Goal: Task Accomplishment & Management: Use online tool/utility

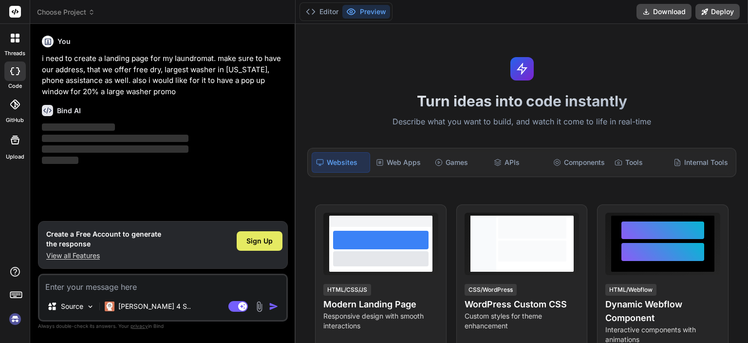
click at [257, 238] on span "Sign Up" at bounding box center [260, 241] width 26 height 10
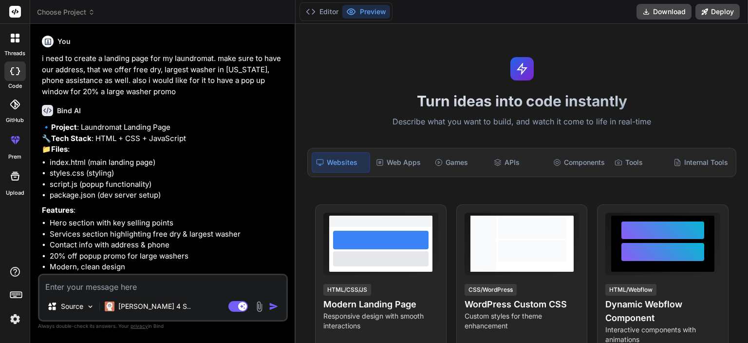
type textarea "x"
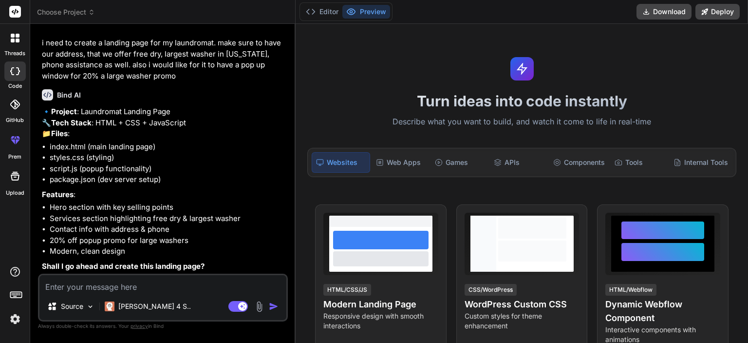
scroll to position [37, 0]
click at [129, 285] on textarea at bounding box center [162, 284] width 247 height 18
type textarea "t"
type textarea "x"
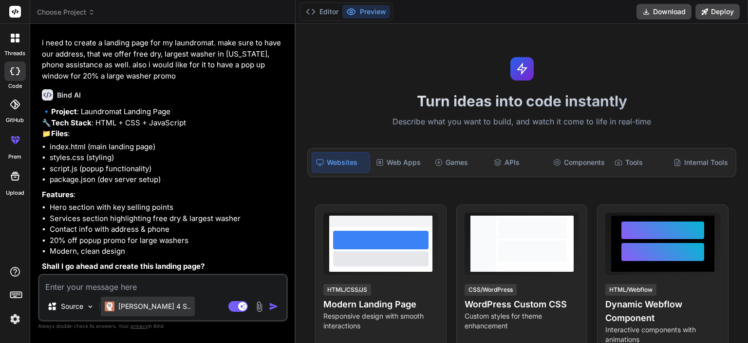
type textarea "y"
type textarea "x"
type textarea "ys"
type textarea "x"
type textarea "yse"
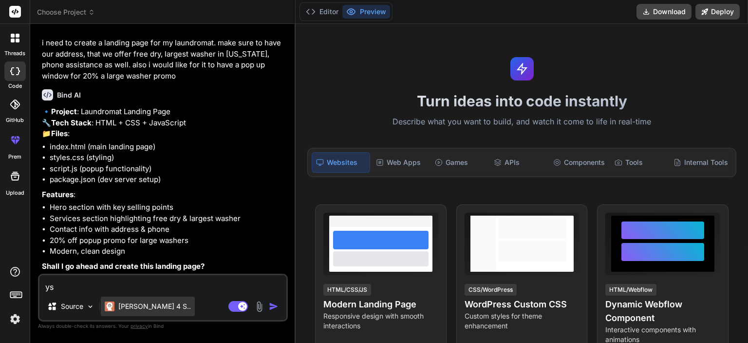
type textarea "x"
type textarea "ys"
type textarea "x"
type textarea "y"
type textarea "x"
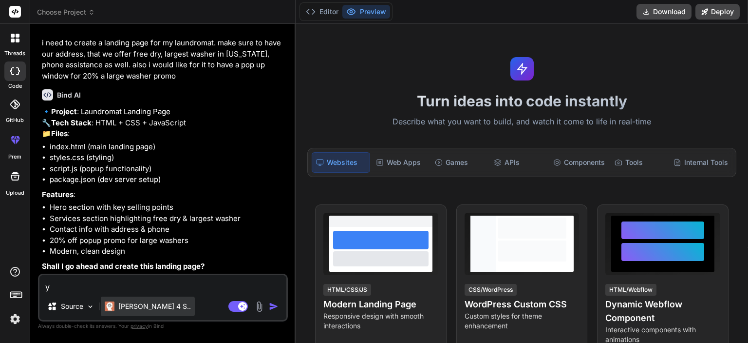
type textarea "ye"
type textarea "x"
type textarea "yes"
type textarea "x"
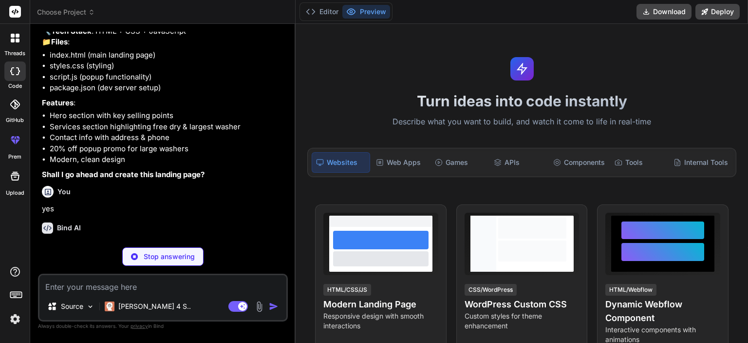
scroll to position [138, 0]
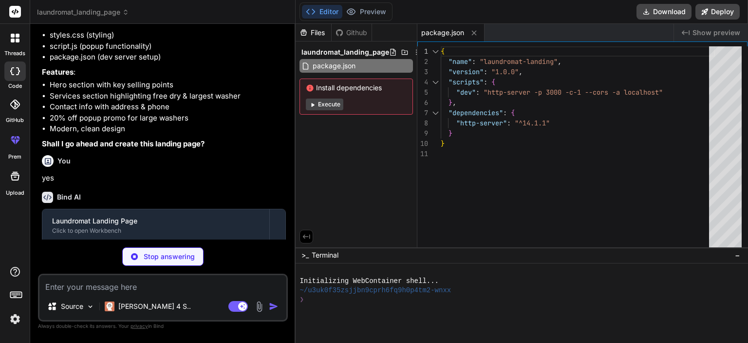
click at [333, 105] on button "Execute" at bounding box center [325, 104] width 38 height 12
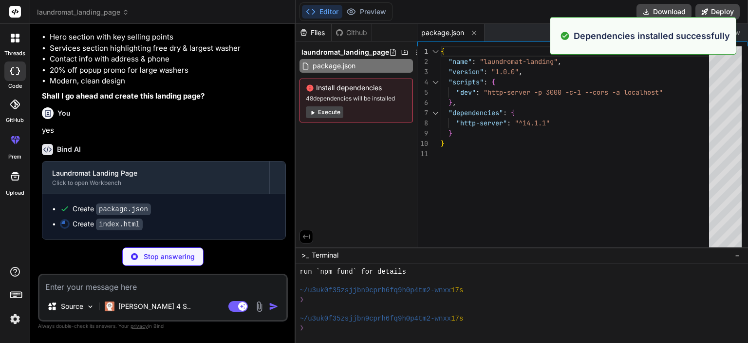
scroll to position [112, 0]
type textarea "x"
type textarea "<script src="script.js"></script> </body> </html>"
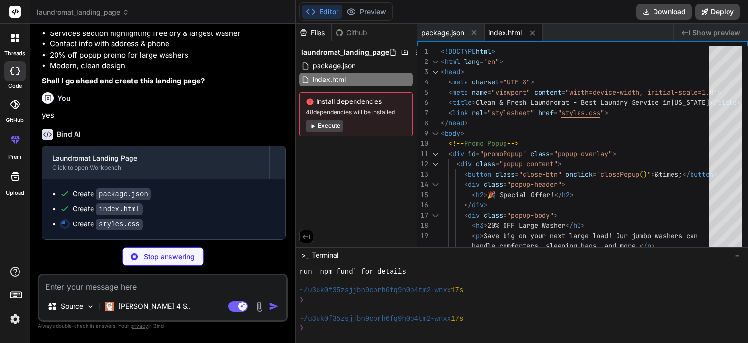
scroll to position [221, 0]
type textarea "x"
type textarea "}"
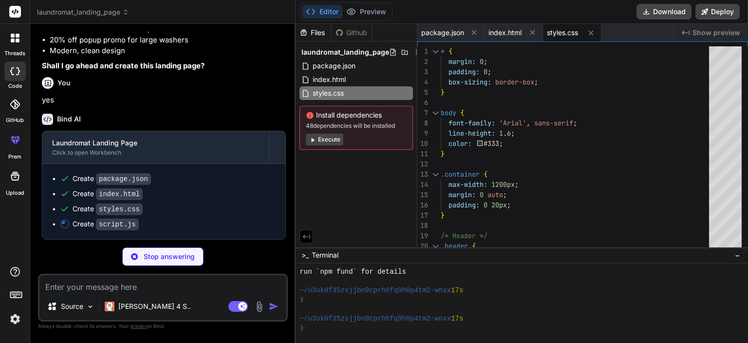
type textarea "x"
type textarea "card.style.transition = 'opacity 0.6s ease, transform 0.6s ease'; observer.obse…"
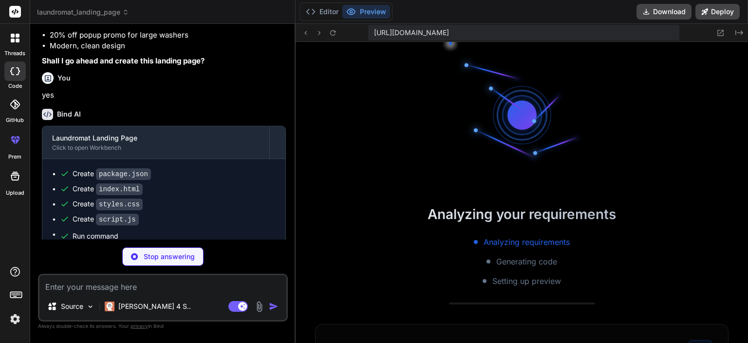
scroll to position [533, 0]
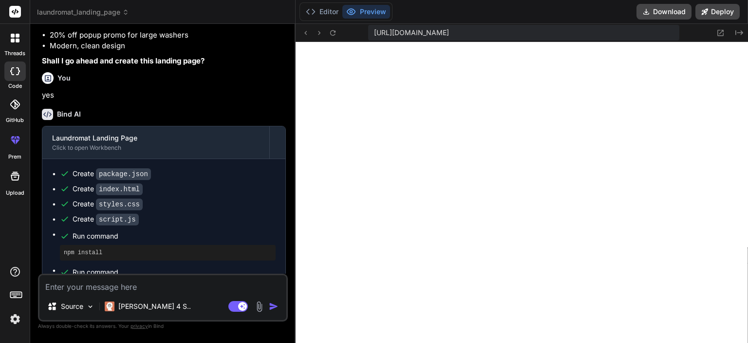
type textarea "x"
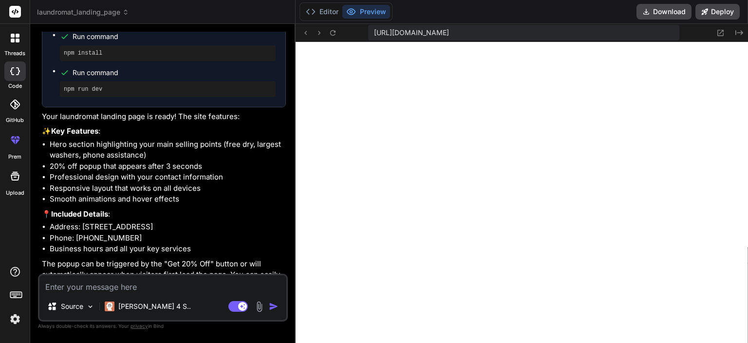
scroll to position [471, 0]
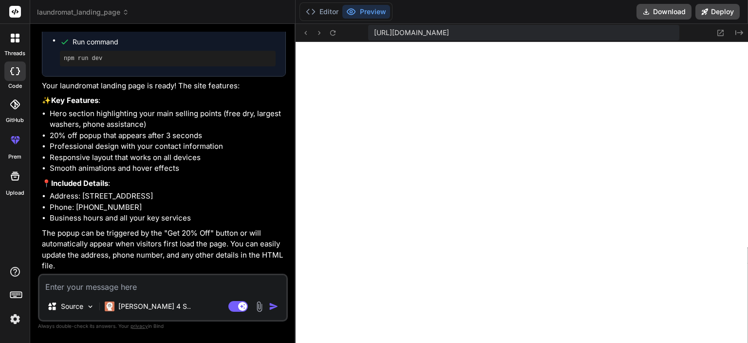
click at [59, 287] on textarea at bounding box center [162, 284] width 247 height 18
type textarea "l"
type textarea "x"
type textarea "lo"
type textarea "x"
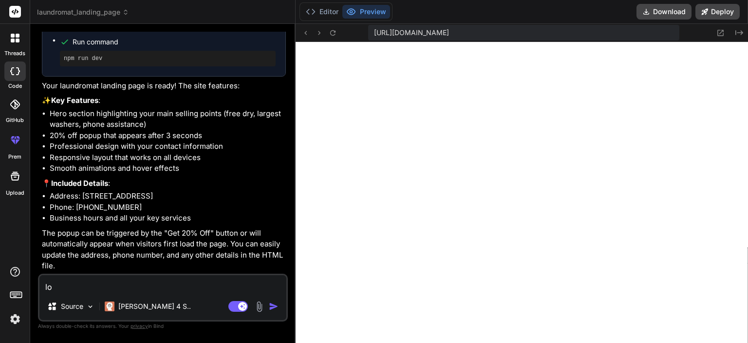
type textarea "loo"
type textarea "x"
type textarea "look"
type textarea "x"
type textarea "looks"
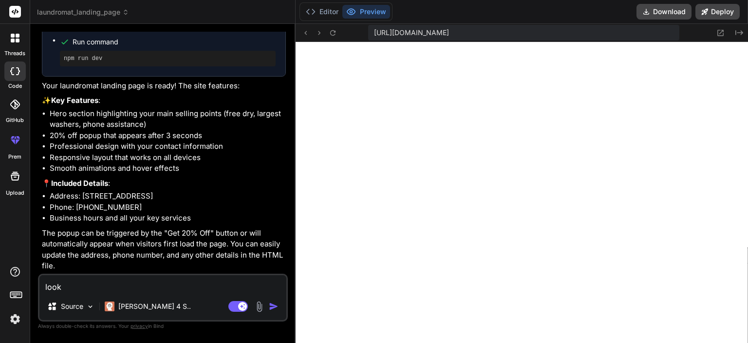
type textarea "x"
type textarea "looks"
type textarea "x"
type textarea "looks s"
type textarea "x"
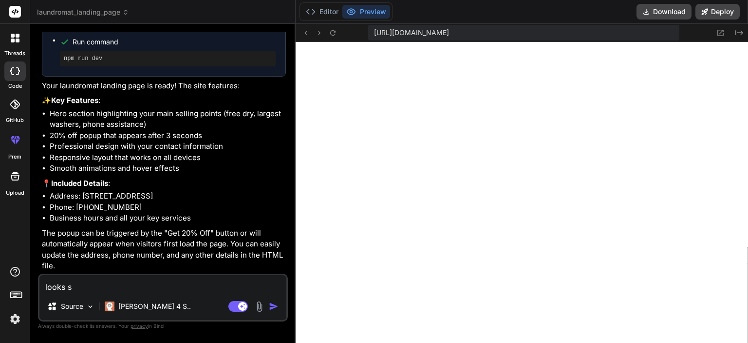
type textarea "looks so"
type textarea "x"
type textarea "looks so"
type textarea "x"
type textarea "looks so f"
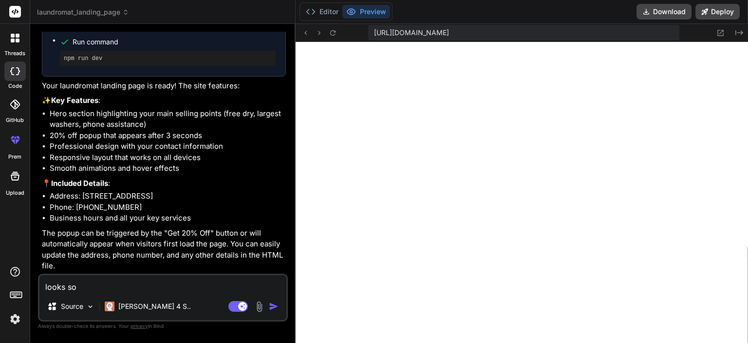
type textarea "x"
type textarea "looks so fa"
type textarea "x"
type textarea "looks so fac"
type textarea "x"
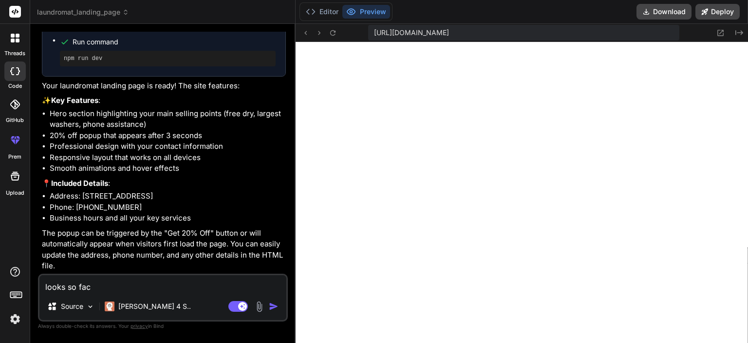
type textarea "looks so fack"
type textarea "x"
type textarea "looks so fac"
type textarea "x"
type textarea "looks so fa"
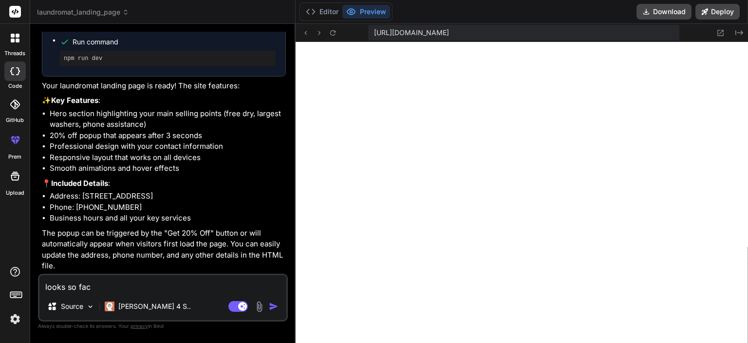
type textarea "x"
type textarea "looks so fak"
type textarea "x"
type textarea "looks so fake"
type textarea "x"
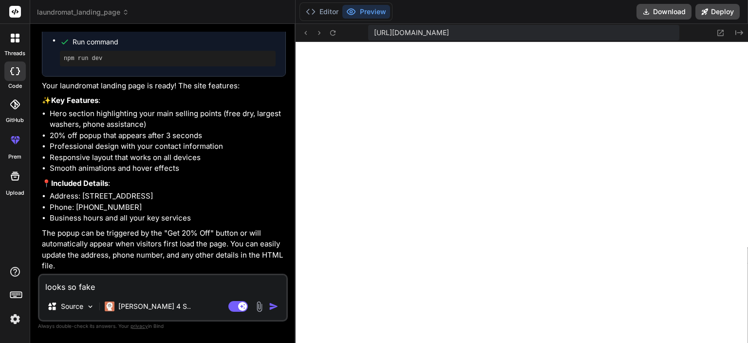
type textarea "looks so fake"
type textarea "x"
type textarea "looks so fake a"
type textarea "x"
type textarea "looks so fake an"
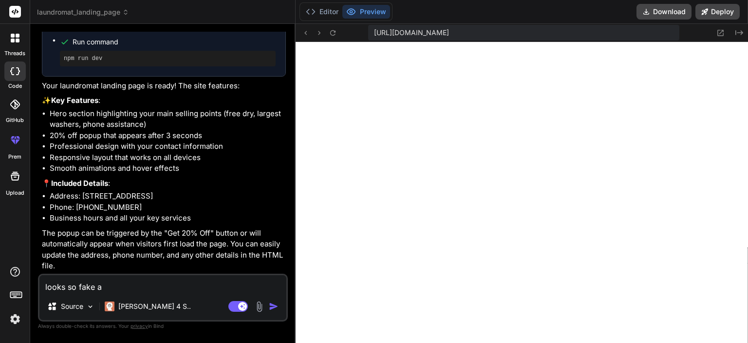
type textarea "x"
type textarea "looks so fake and"
type textarea "x"
type textarea "looks so fake and"
type textarea "x"
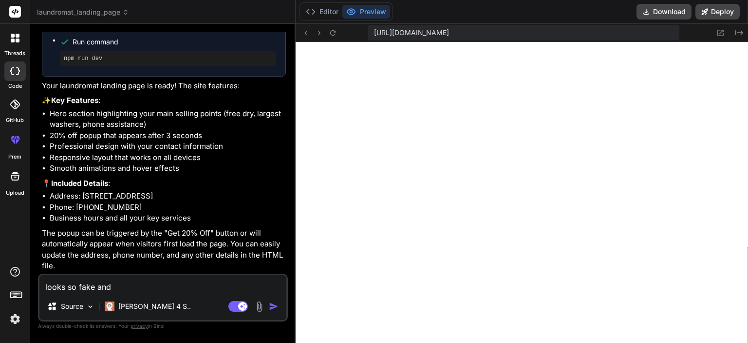
type textarea "looks so fake and d"
type textarea "x"
type textarea "looks so fake and du"
type textarea "x"
type textarea "looks so fake and dum"
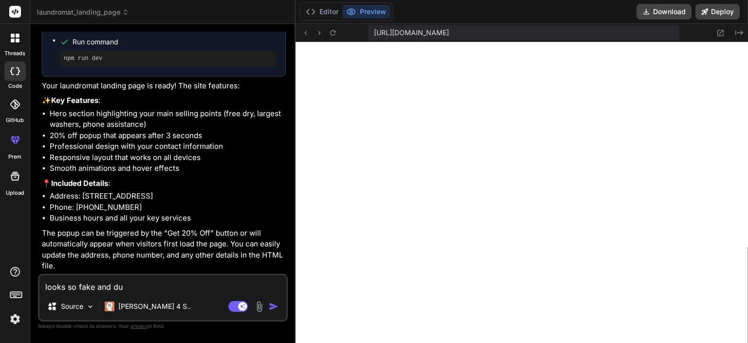
type textarea "x"
type textarea "looks so fake and dumb"
type textarea "x"
type textarea "looks so fake and dumb"
type textarea "x"
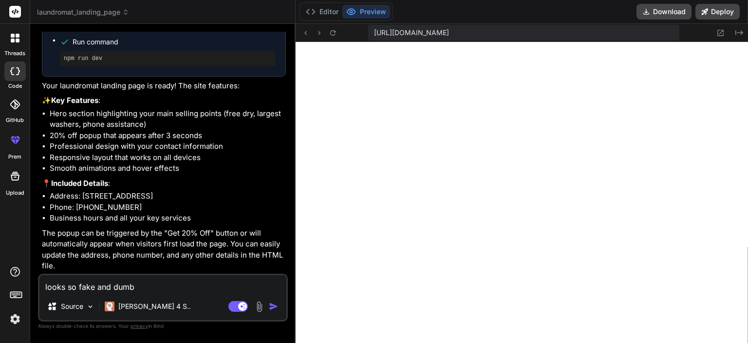
type textarea "looks so fake and dumb m"
type textarea "x"
type textarea "looks so fake and dumb ma"
type textarea "x"
type textarea "looks so fake and dumb mak"
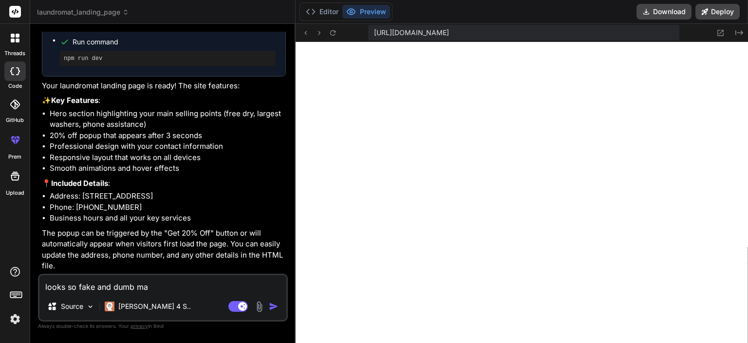
type textarea "x"
type textarea "looks so fake and dumb make"
type textarea "x"
type textarea "looks so fake and dumb make"
type textarea "x"
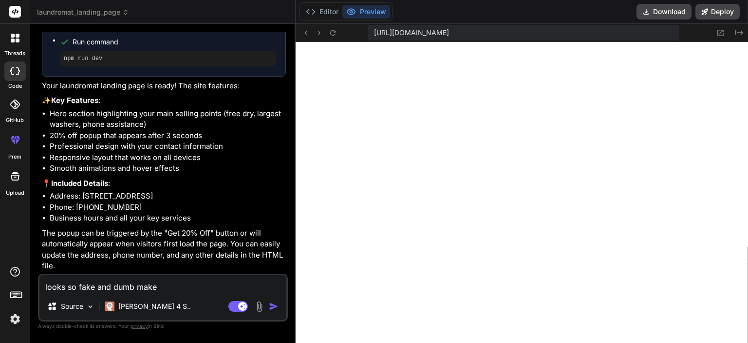
type textarea "looks so fake and dumb make i"
type textarea "x"
type textarea "looks so fake and dumb make it"
type textarea "x"
type textarea "looks so fake and dumb make it"
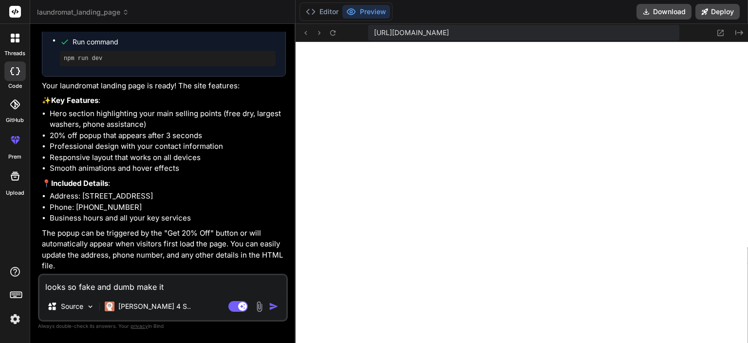
type textarea "x"
type textarea "looks so fake and dumb make it l"
type textarea "x"
type textarea "looks so fake and dumb make it lo"
type textarea "x"
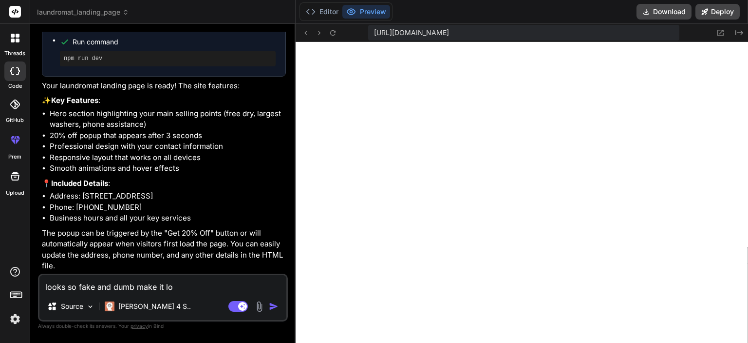
type textarea "looks so fake and dumb make it loo"
type textarea "x"
type textarea "looks so fake and dumb make it look"
type textarea "x"
type textarea "looks so fake and dumb make it look"
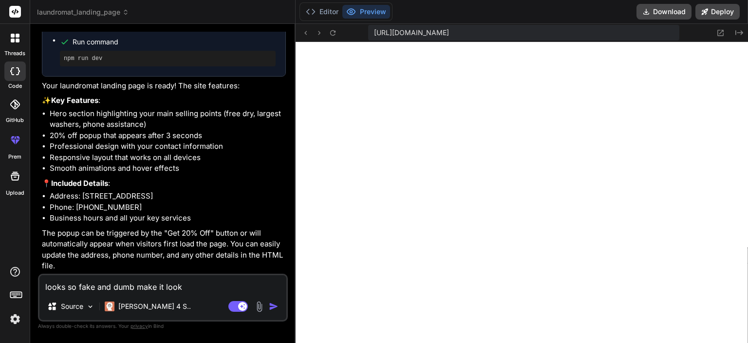
type textarea "x"
type textarea "looks so fake and dumb make it look l"
type textarea "x"
type textarea "looks so fake and dumb make it look le"
type textarea "x"
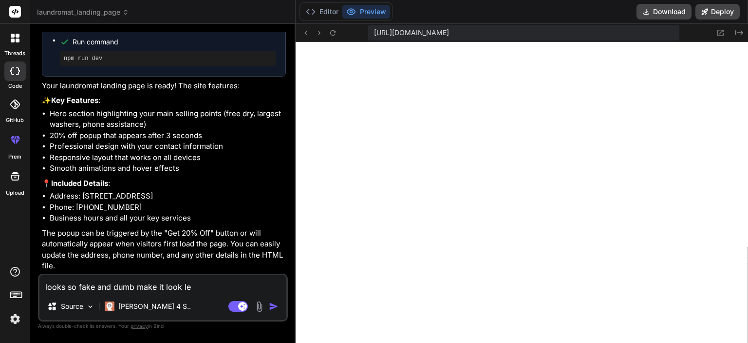
type textarea "looks so fake and dumb make it look les"
type textarea "x"
type textarea "looks so fake and dumb make it look less"
type textarea "x"
type textarea "looks so fake and dumb make it look less"
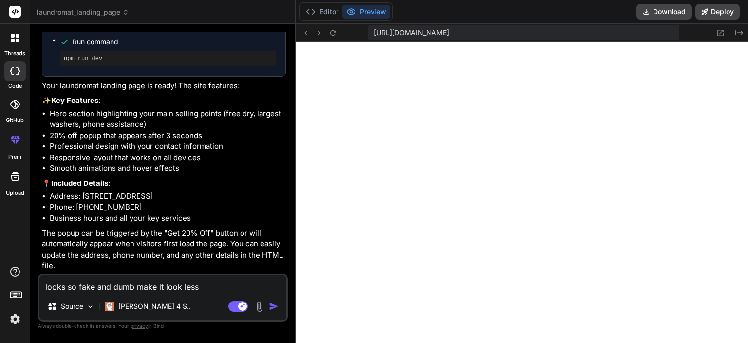
type textarea "x"
type textarea "looks so fake and dumb make it look less c"
type textarea "x"
type textarea "looks so fake and dumb make it look less ca"
type textarea "x"
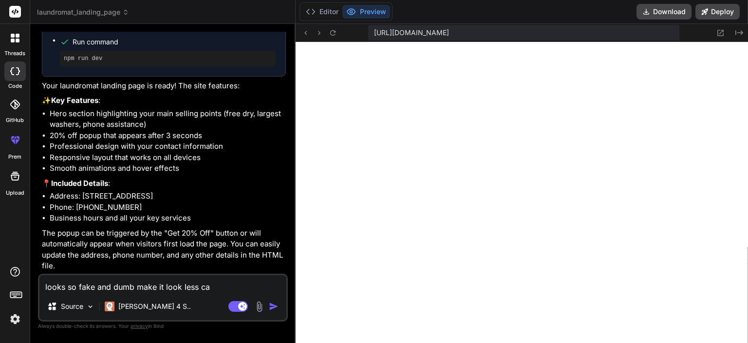
type textarea "looks so fake and dumb make it look less car"
type textarea "x"
type textarea "looks so fake and dumb make it look less cart"
type textarea "x"
type textarea "looks so fake and dumb make it look less carto"
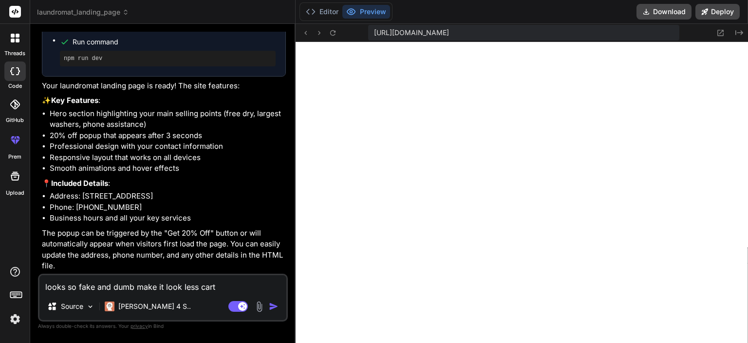
type textarea "x"
type textarea "looks so fake and dumb make it look less cartoo"
type textarea "x"
type textarea "looks so fake and dumb make it look less cartoon"
type textarea "x"
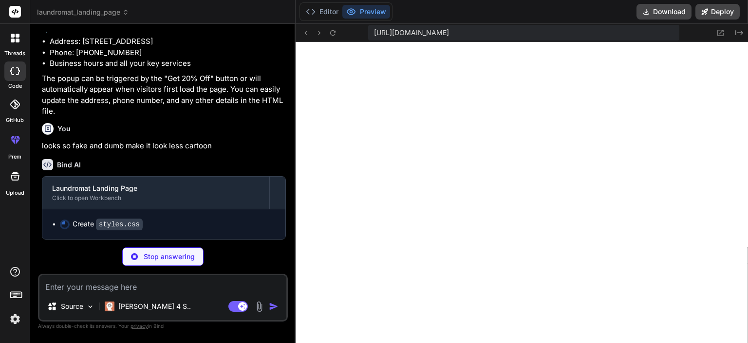
scroll to position [625, 0]
type textarea "x"
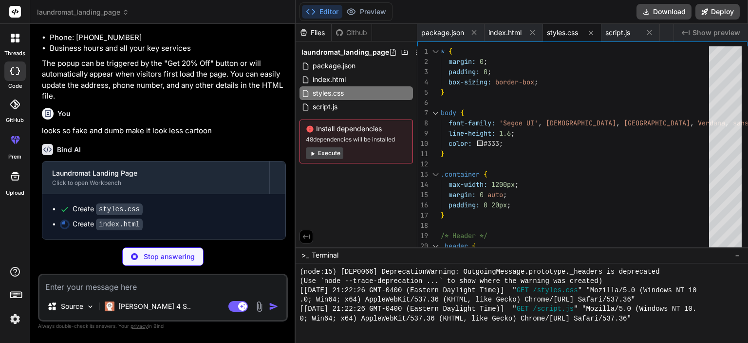
type textarea "x"
type textarea "</footer> <script src="script.js"></script> </body> </html>"
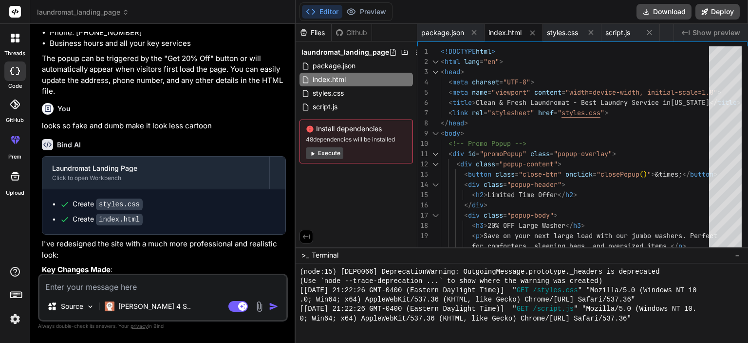
type textarea "x"
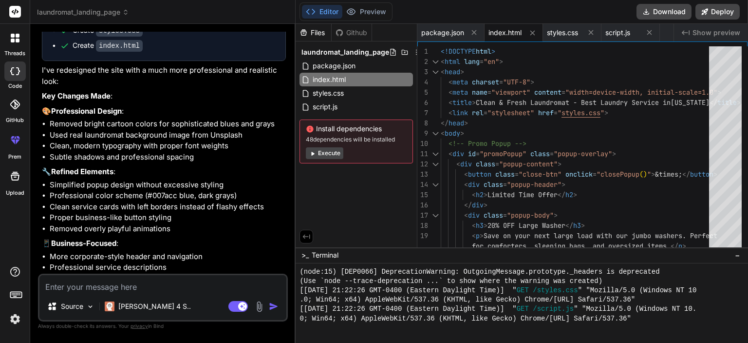
scroll to position [867, 0]
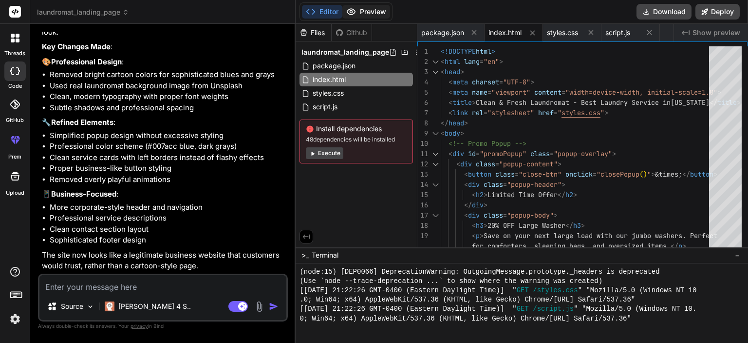
click at [358, 12] on button "Preview" at bounding box center [367, 12] width 48 height 14
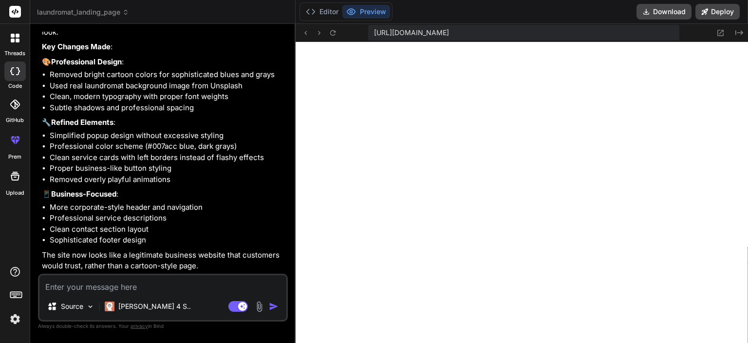
click at [133, 287] on textarea at bounding box center [162, 284] width 247 height 18
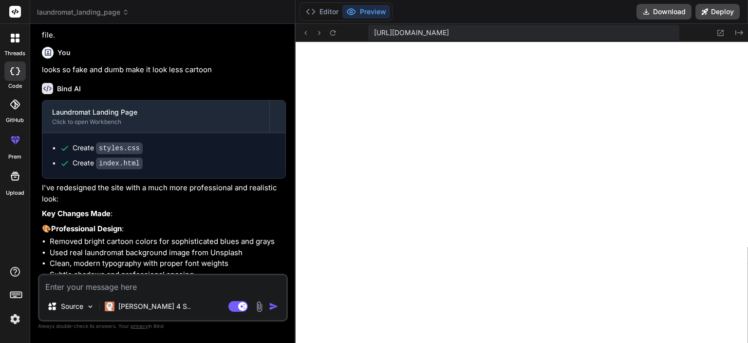
scroll to position [672, 0]
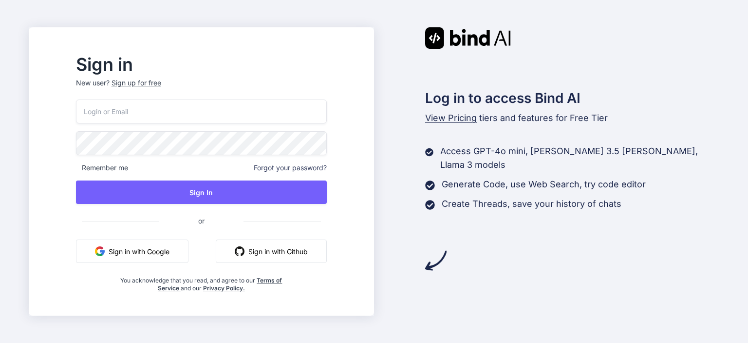
click at [163, 253] on button "Sign in with Google" at bounding box center [132, 250] width 113 height 23
